Goal: Navigation & Orientation: Find specific page/section

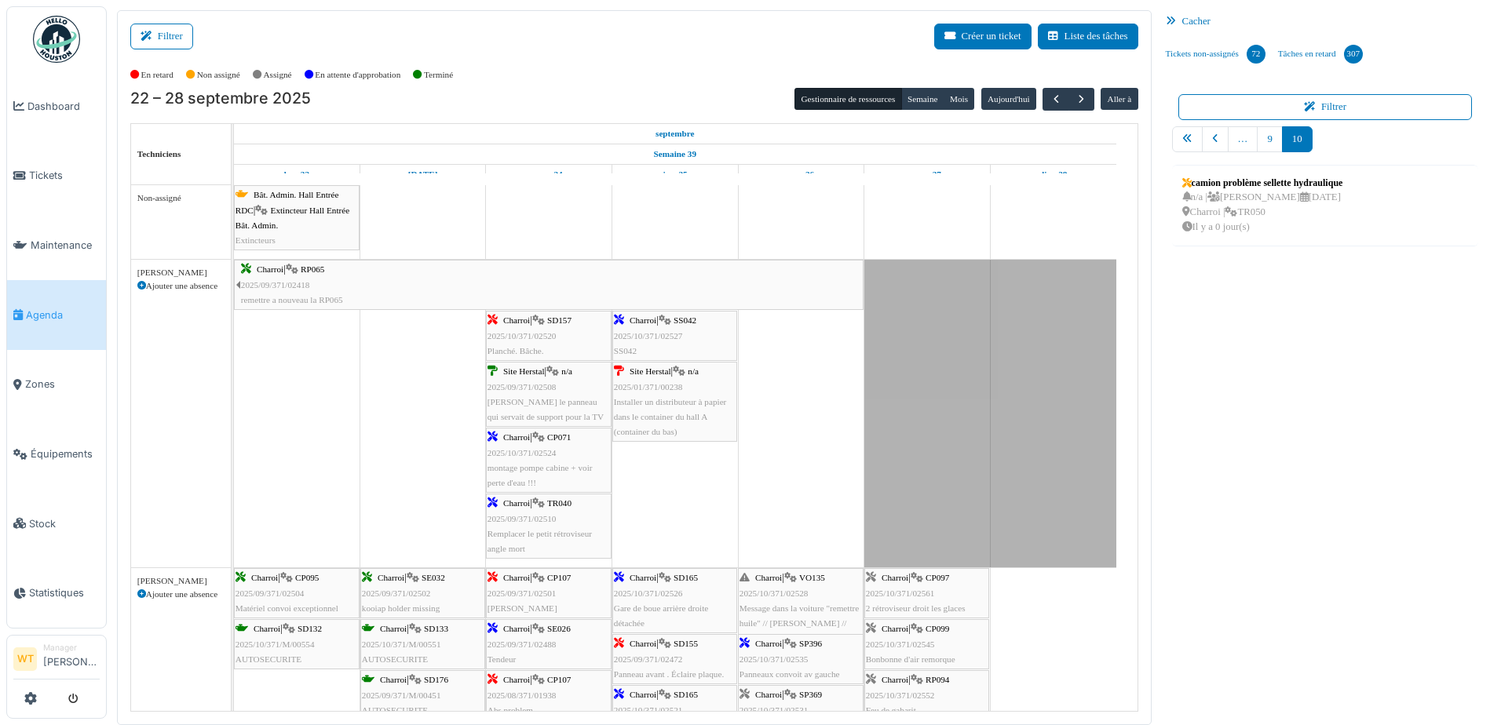
scroll to position [2, 0]
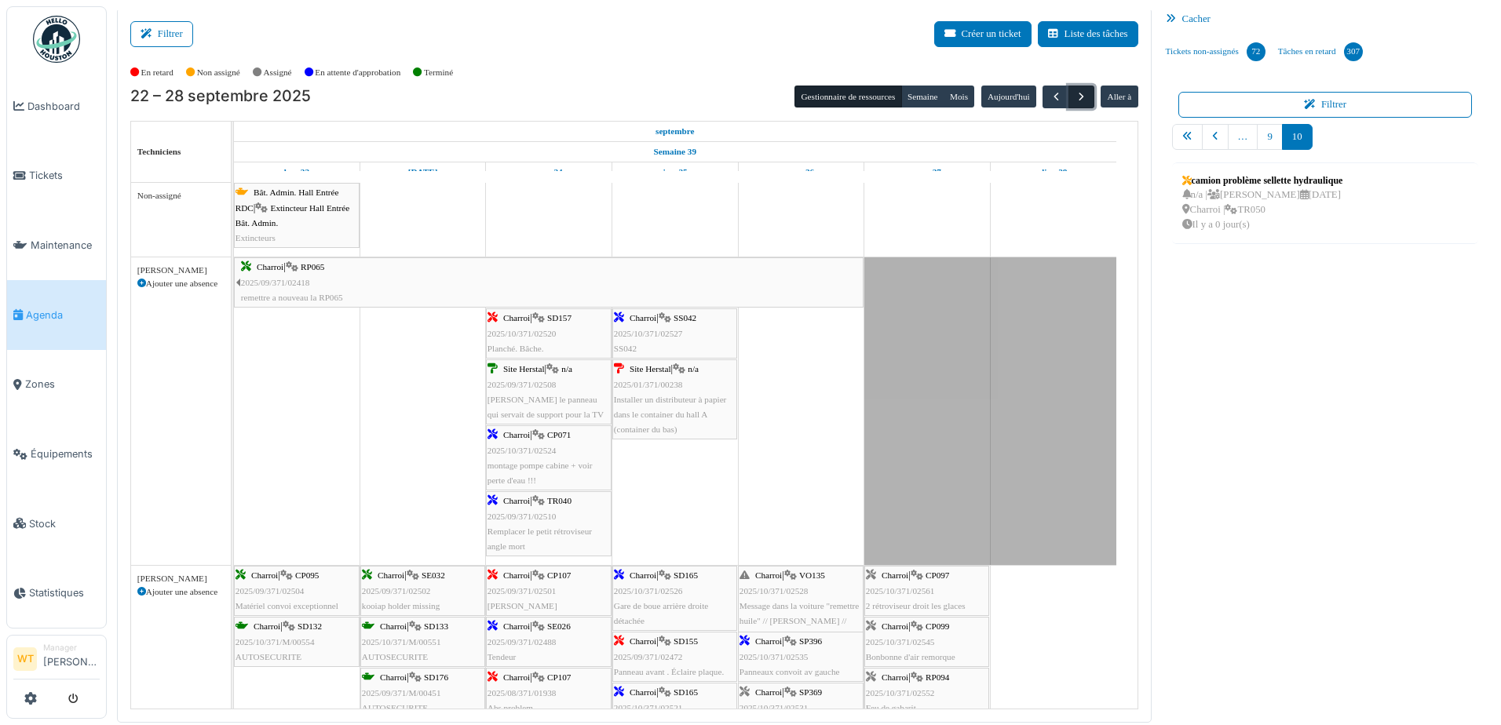
click at [1074, 97] on span "button" at bounding box center [1080, 96] width 13 height 13
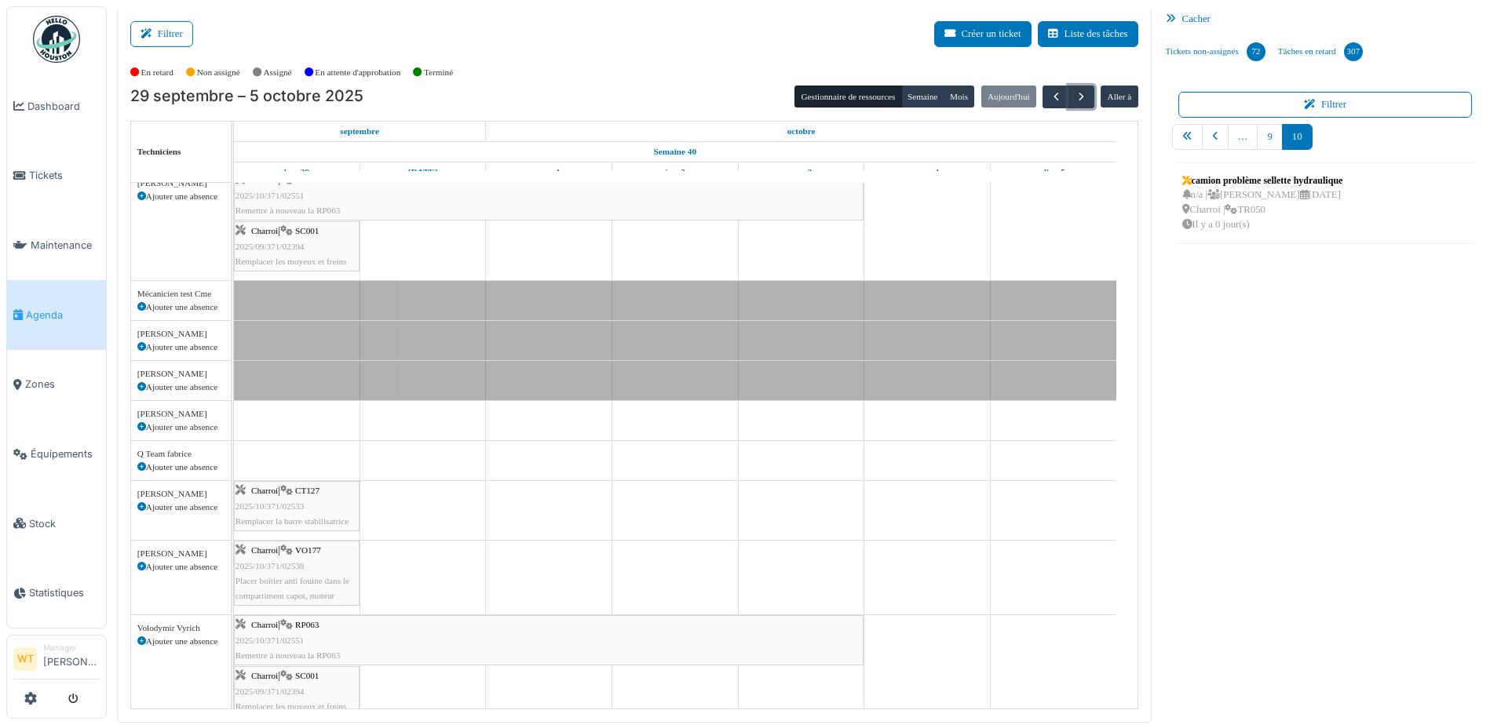
scroll to position [0, 0]
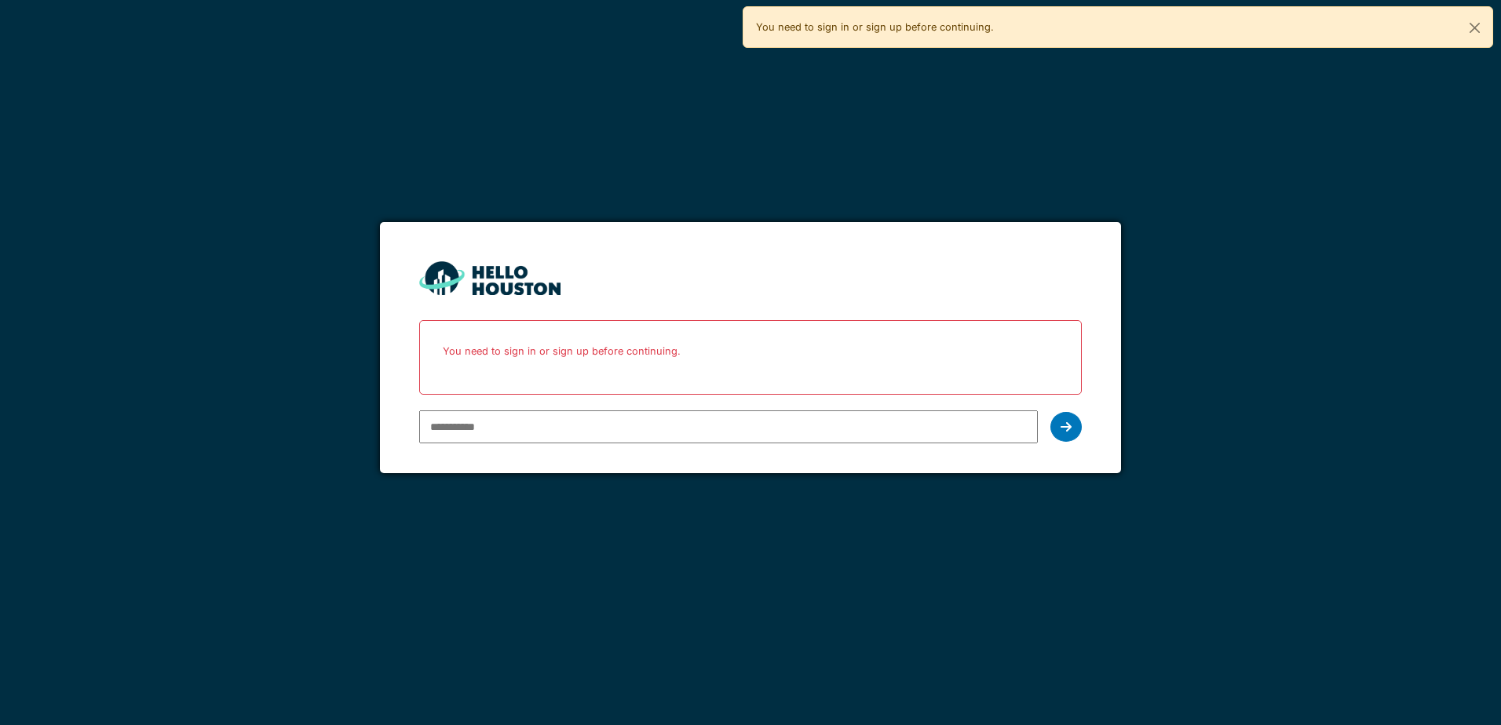
click at [950, 419] on input "email" at bounding box center [728, 426] width 618 height 33
type input "**********"
click at [1064, 433] on icon at bounding box center [1065, 427] width 11 height 13
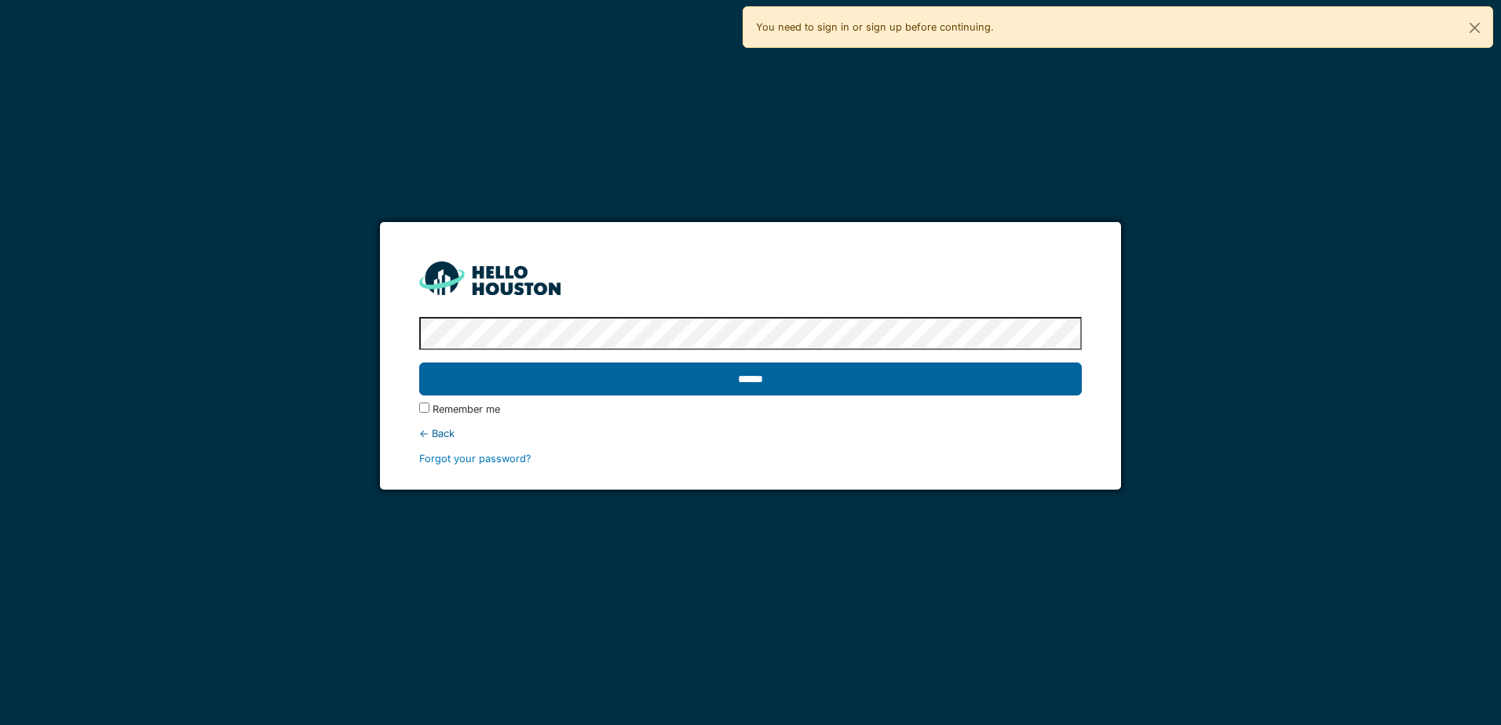
click at [929, 376] on input "******" at bounding box center [750, 379] width 662 height 33
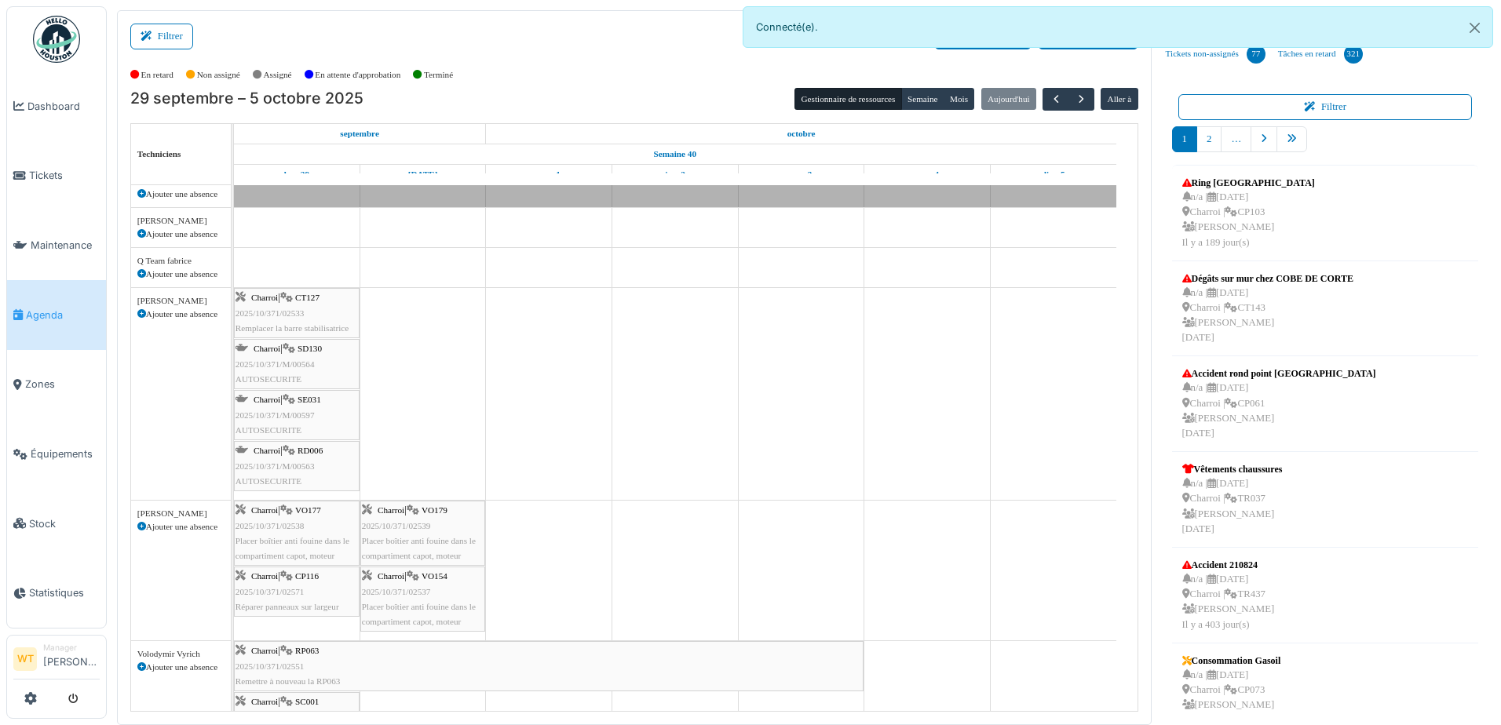
scroll to position [235, 0]
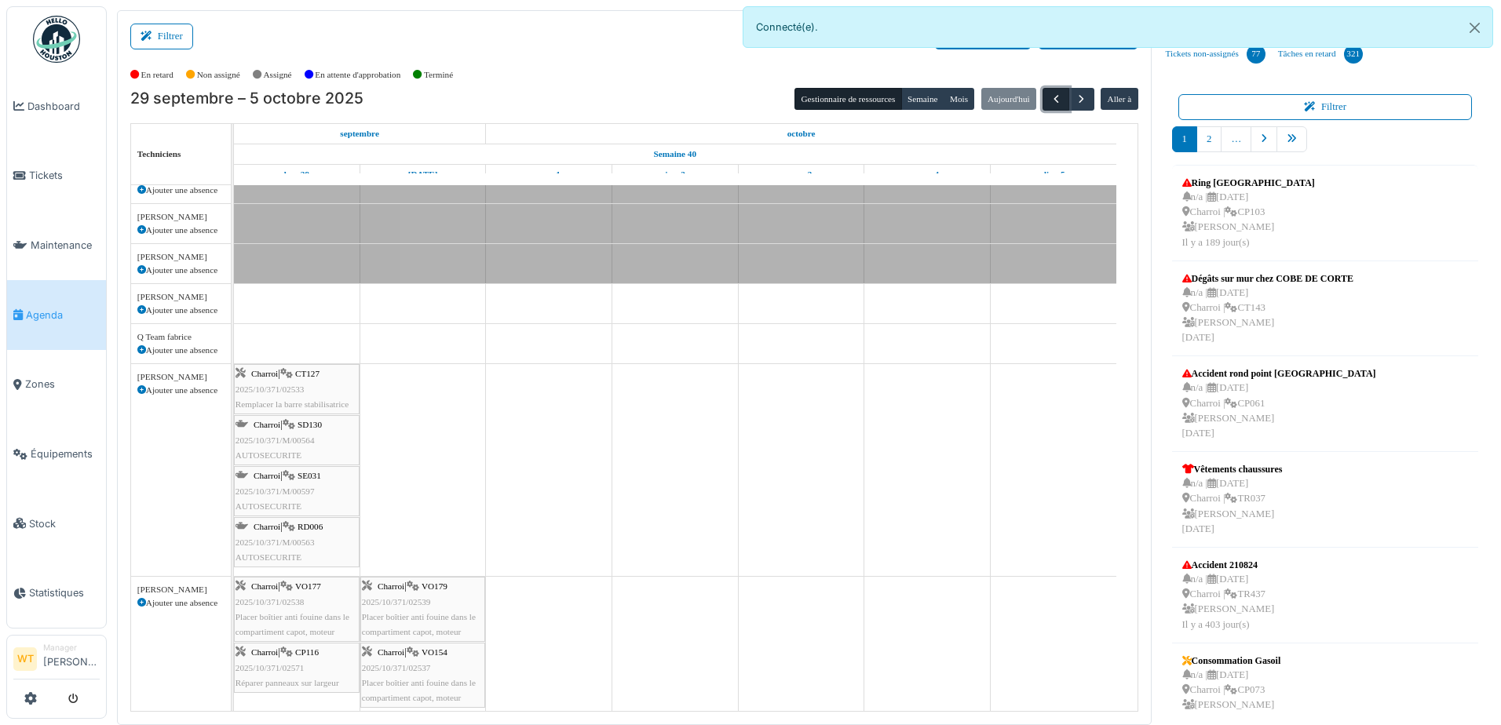
click at [1047, 109] on button "button" at bounding box center [1055, 99] width 26 height 23
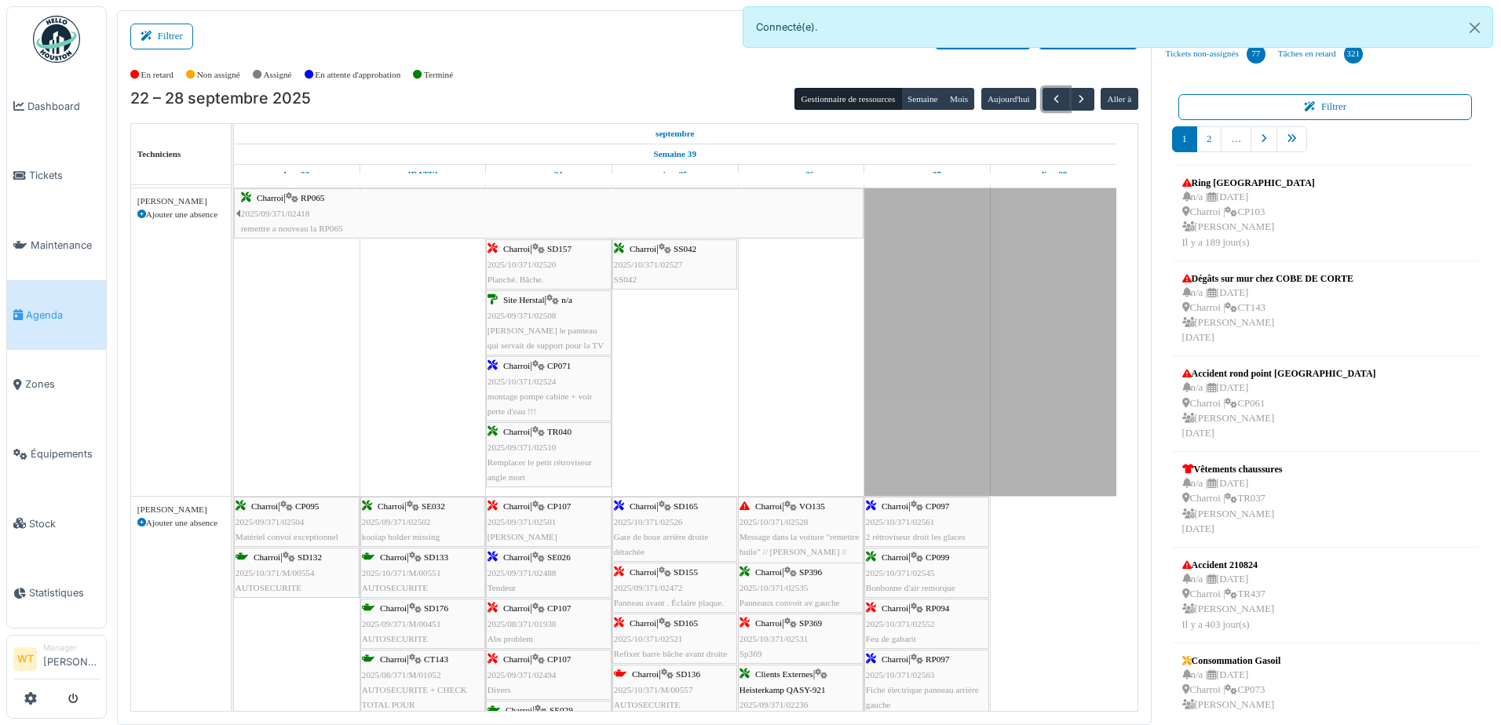
scroll to position [0, 0]
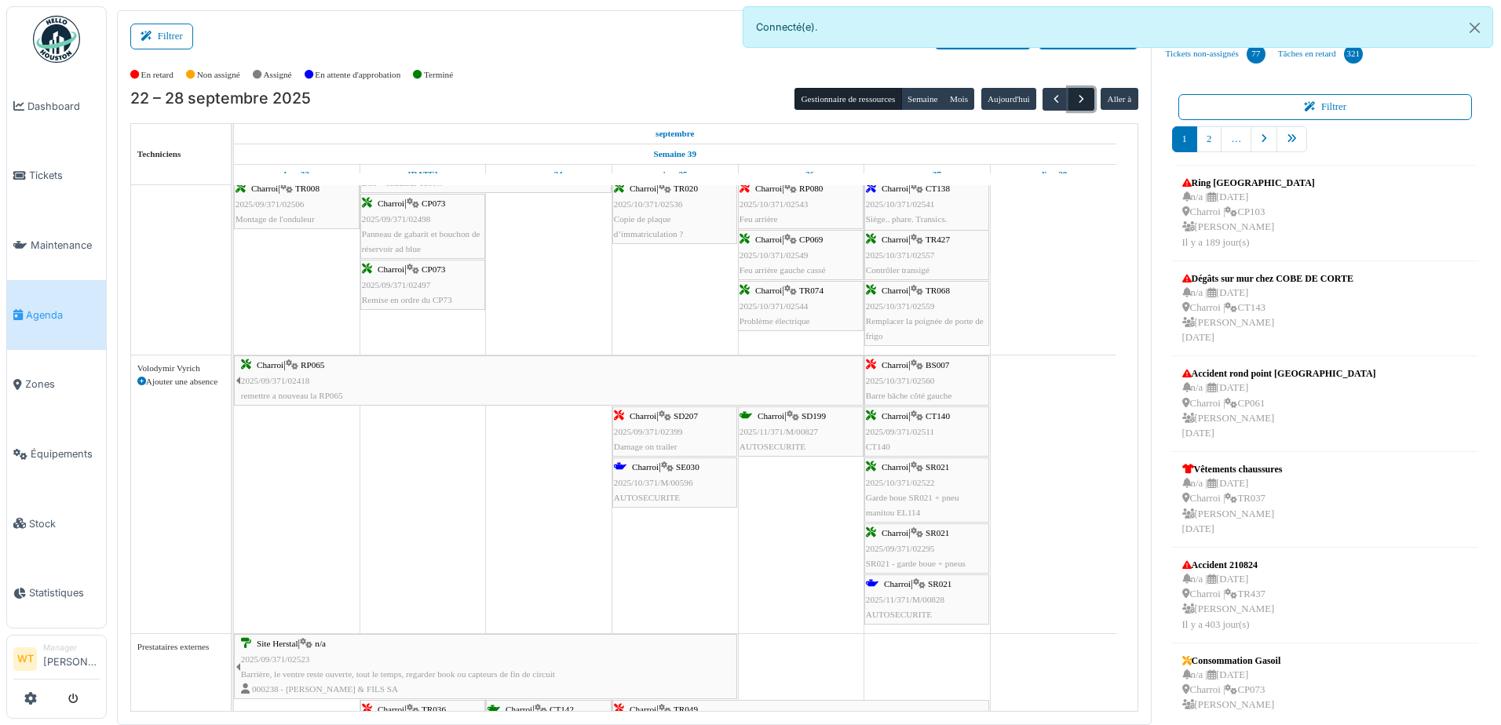
click at [1077, 101] on span "button" at bounding box center [1080, 99] width 13 height 13
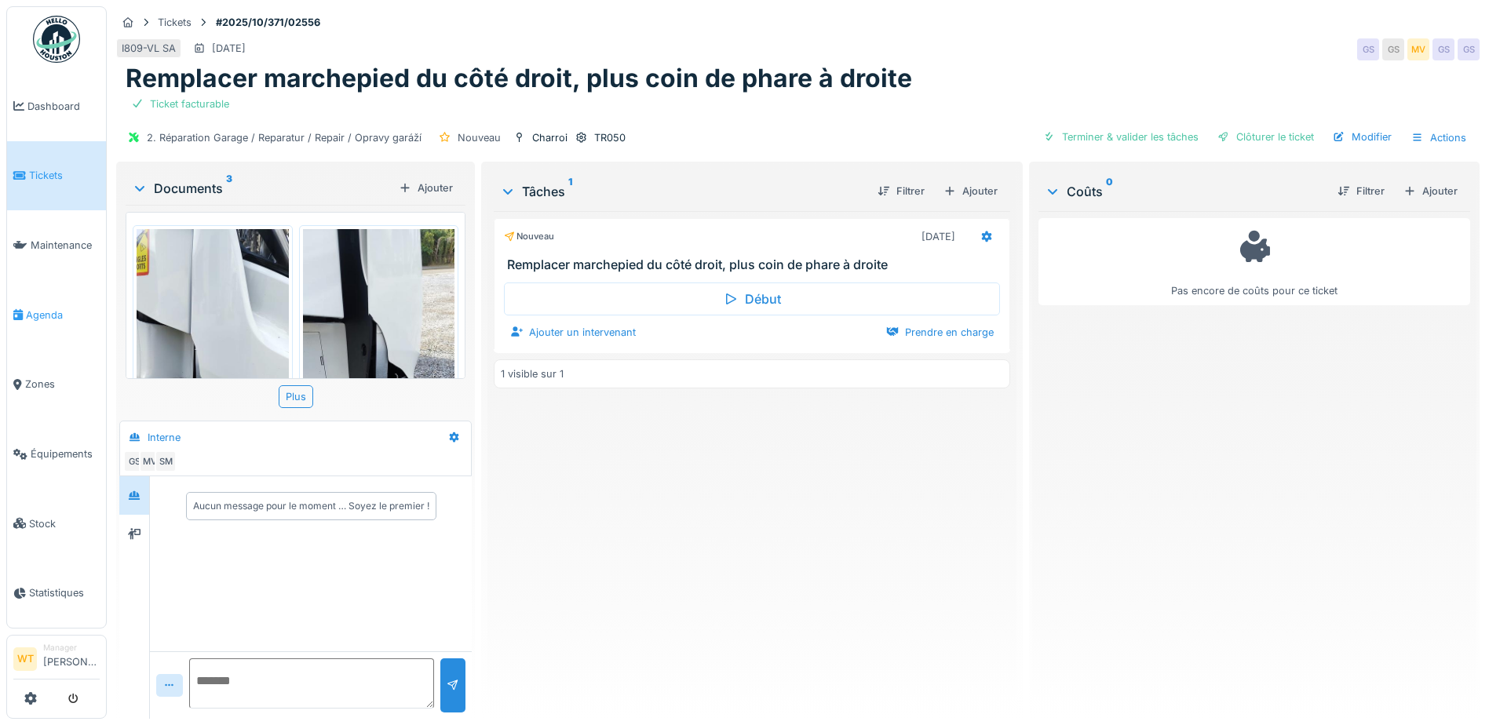
click at [60, 312] on span "Agenda" at bounding box center [63, 315] width 74 height 15
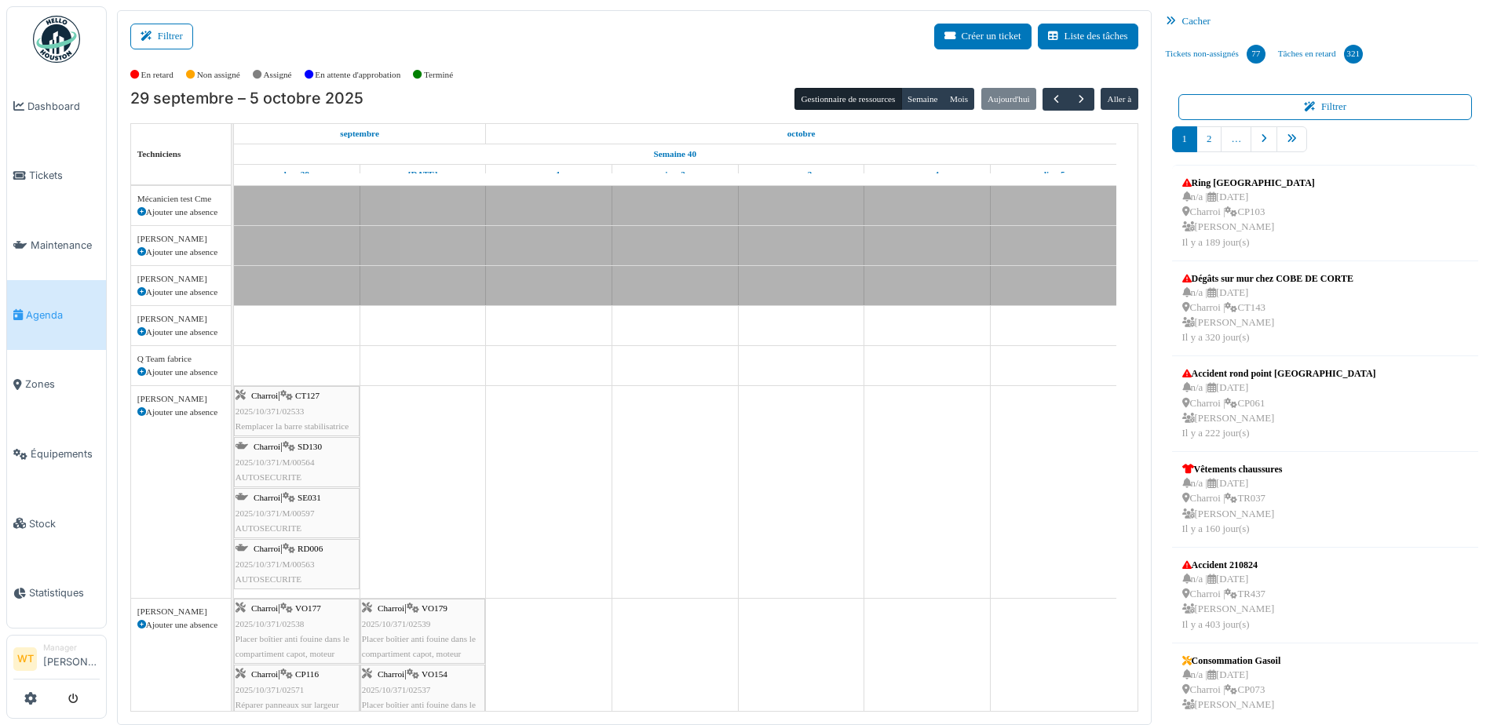
scroll to position [235, 0]
